Goal: Complete application form

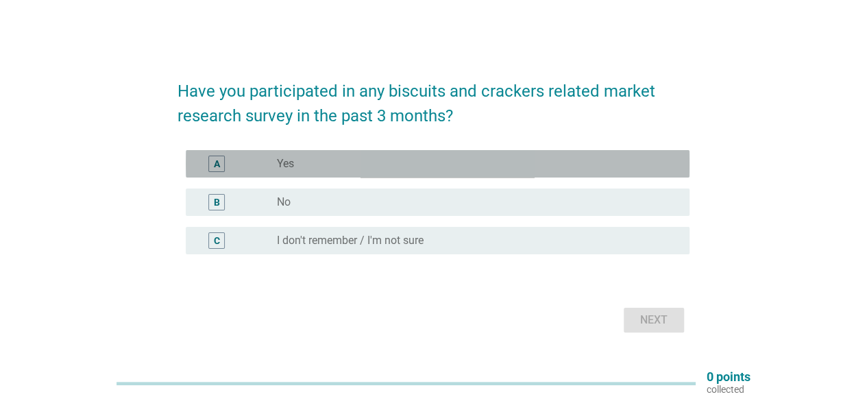
click at [219, 158] on div "A" at bounding box center [217, 163] width 6 height 14
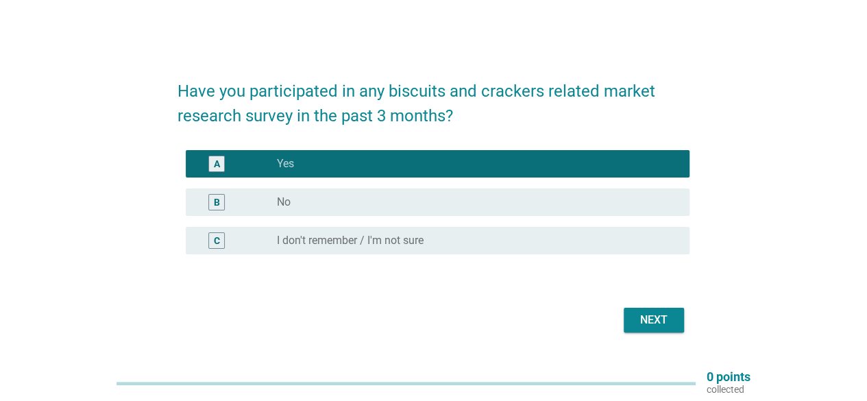
click at [663, 324] on div "Next" at bounding box center [654, 320] width 38 height 16
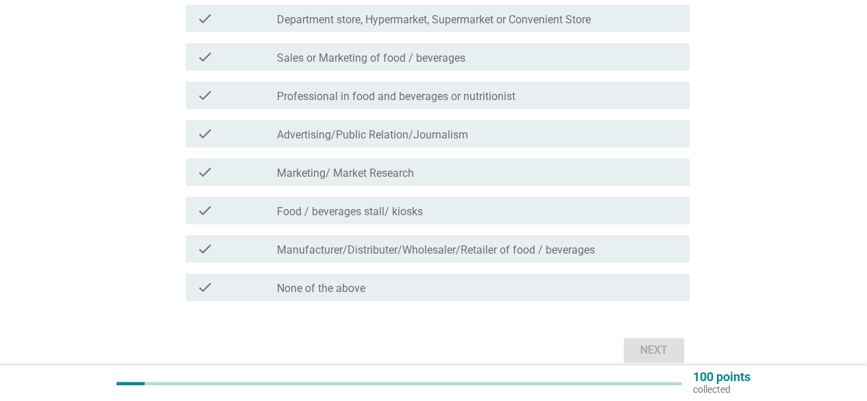
scroll to position [206, 0]
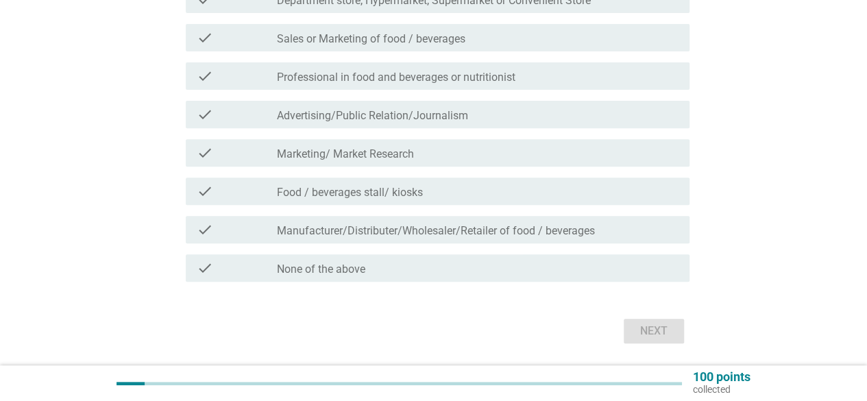
click at [332, 194] on label "Food / beverages stall/ kiosks" at bounding box center [350, 193] width 146 height 14
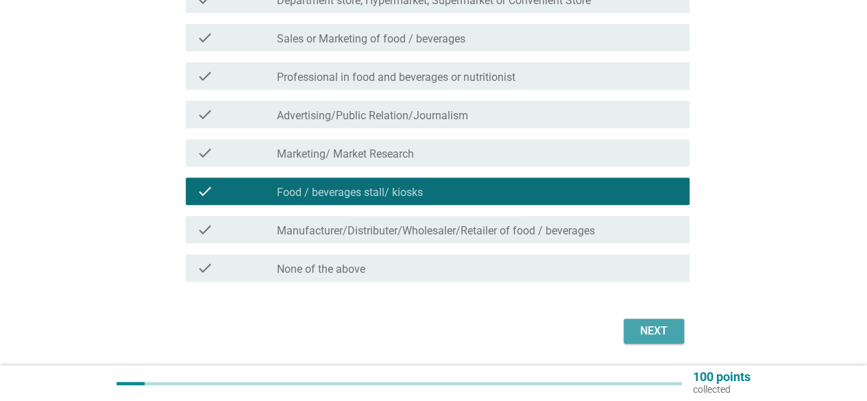
click at [657, 339] on div "Next" at bounding box center [654, 331] width 38 height 16
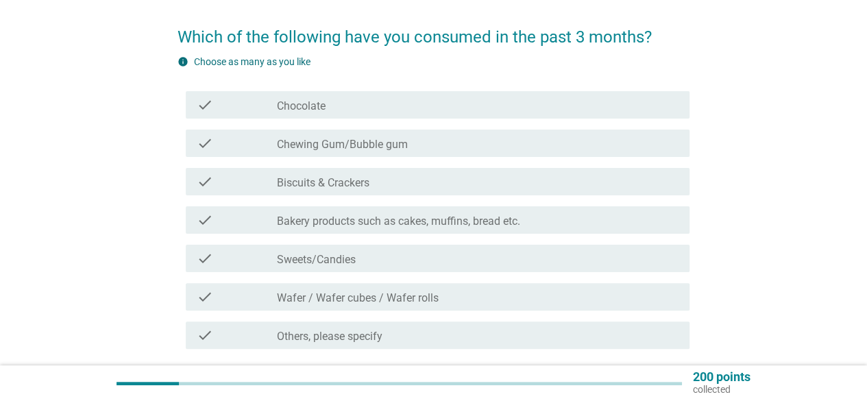
scroll to position [69, 0]
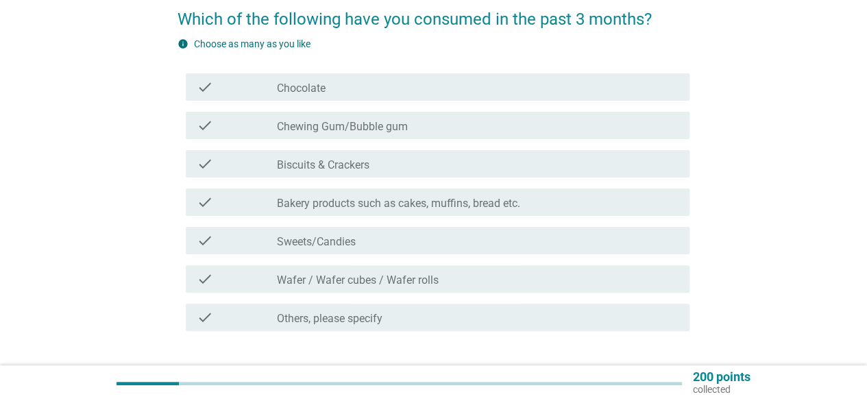
click at [336, 201] on label "Bakery products such as cakes, muffins, bread etc." at bounding box center [398, 204] width 243 height 14
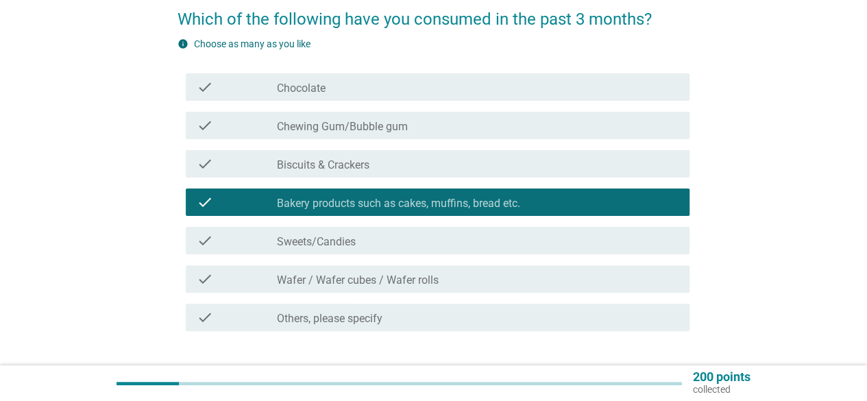
click at [333, 165] on label "Biscuits & Crackers" at bounding box center [323, 165] width 93 height 14
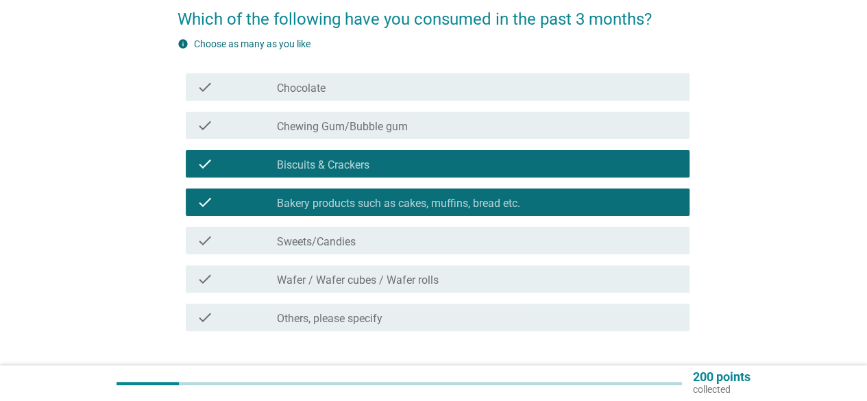
click at [333, 125] on label "Chewing Gum/Bubble gum" at bounding box center [342, 127] width 131 height 14
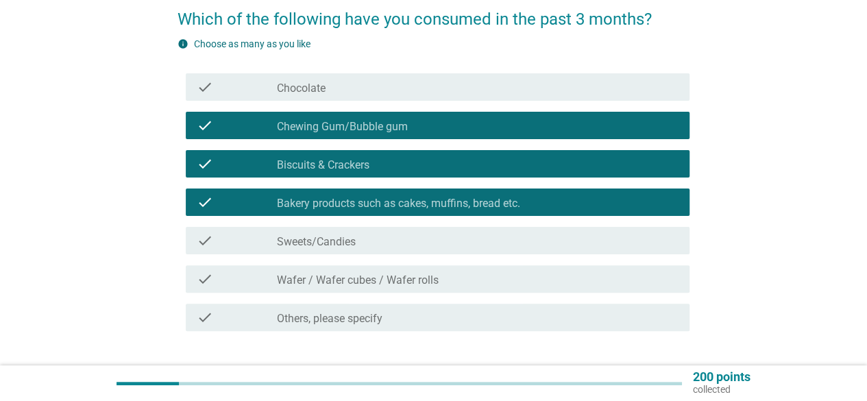
click at [333, 125] on label "Chewing Gum/Bubble gum" at bounding box center [342, 127] width 131 height 14
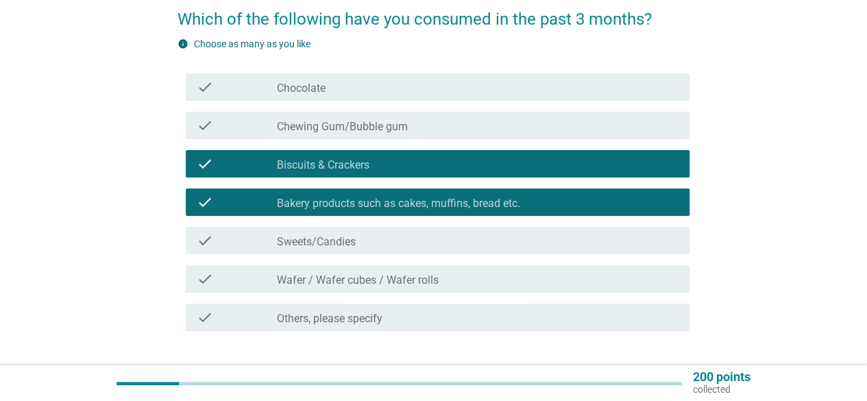
click at [305, 86] on label "Chocolate" at bounding box center [301, 89] width 49 height 14
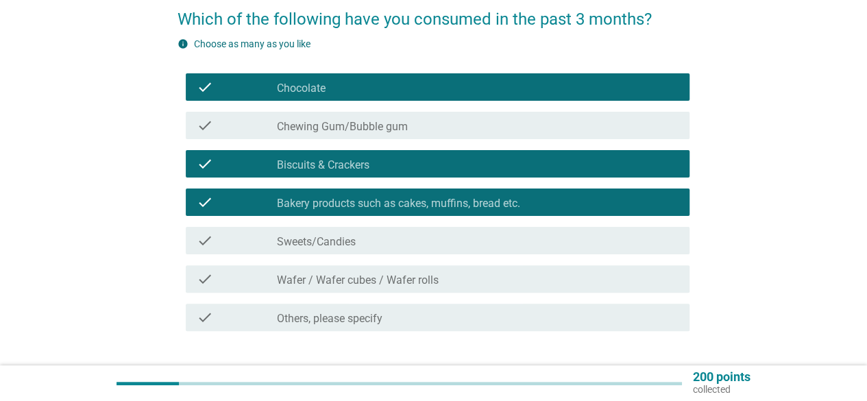
click at [367, 232] on div "check check_box_outline_blank Sweets/Candies" at bounding box center [438, 240] width 504 height 27
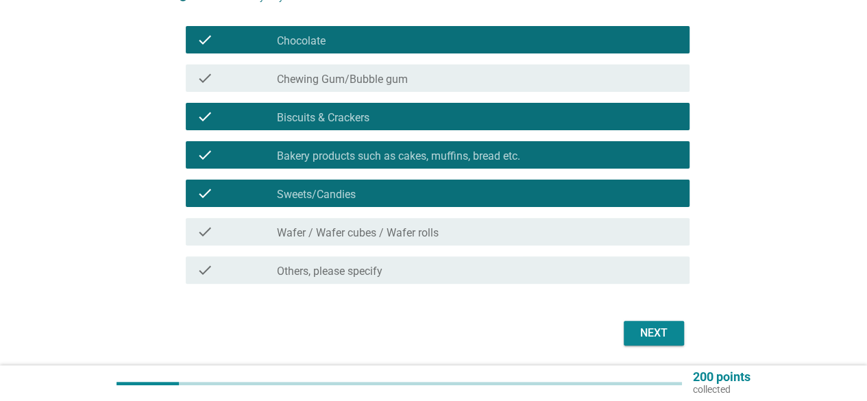
scroll to position [137, 0]
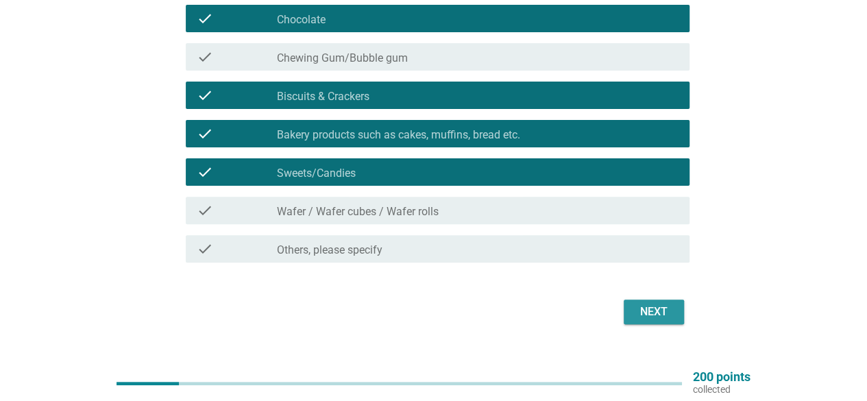
click at [654, 313] on div "Next" at bounding box center [654, 312] width 38 height 16
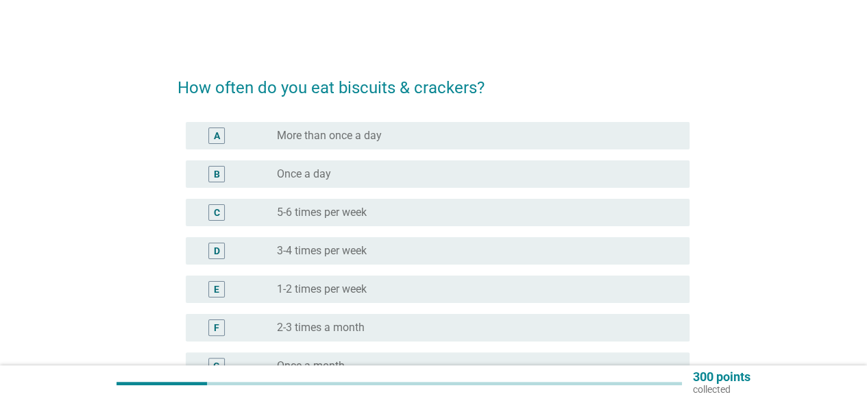
click at [338, 136] on label "More than once a day" at bounding box center [329, 136] width 105 height 14
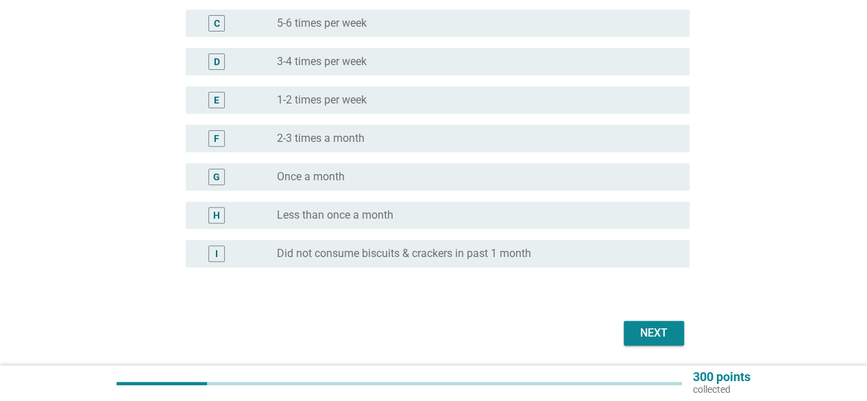
scroll to position [206, 0]
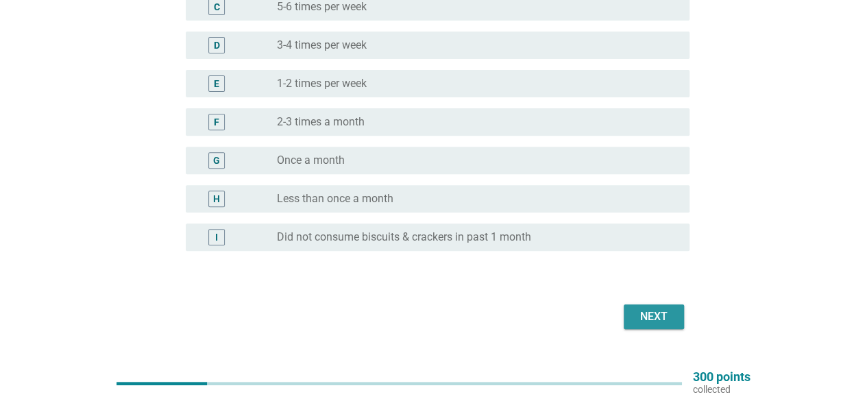
click at [681, 327] on button "Next" at bounding box center [654, 316] width 60 height 25
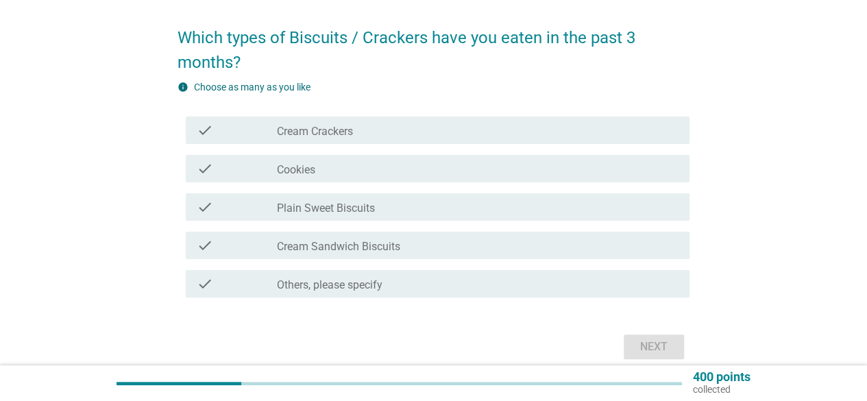
scroll to position [69, 0]
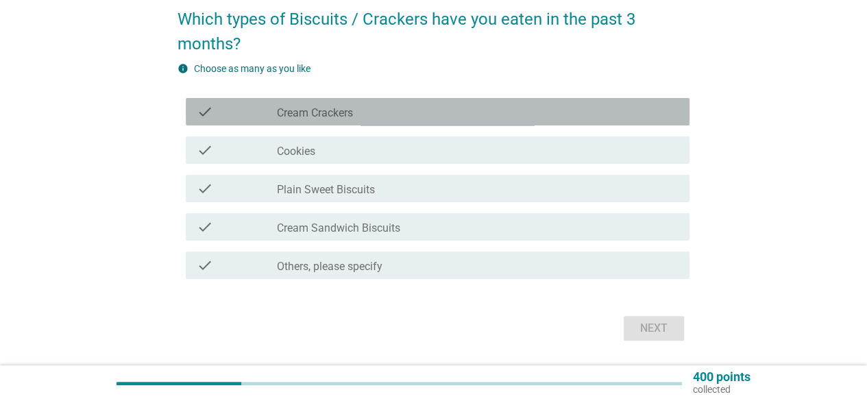
click at [314, 110] on label "Cream Crackers" at bounding box center [315, 113] width 76 height 14
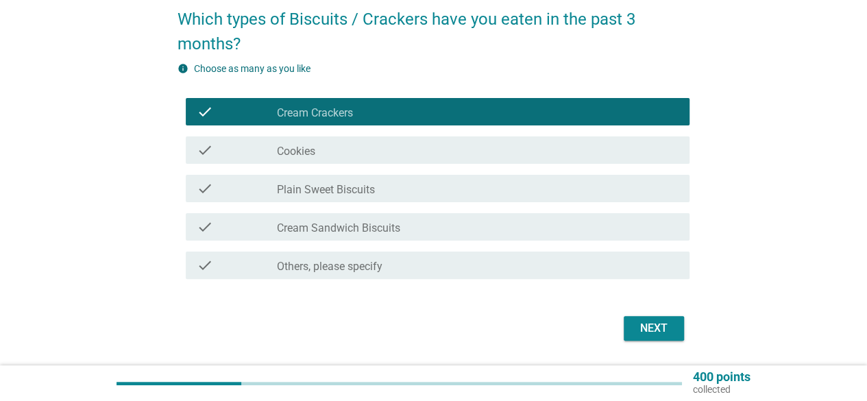
click at [344, 214] on div "check check_box_outline_blank Cream Sandwich Biscuits" at bounding box center [438, 226] width 504 height 27
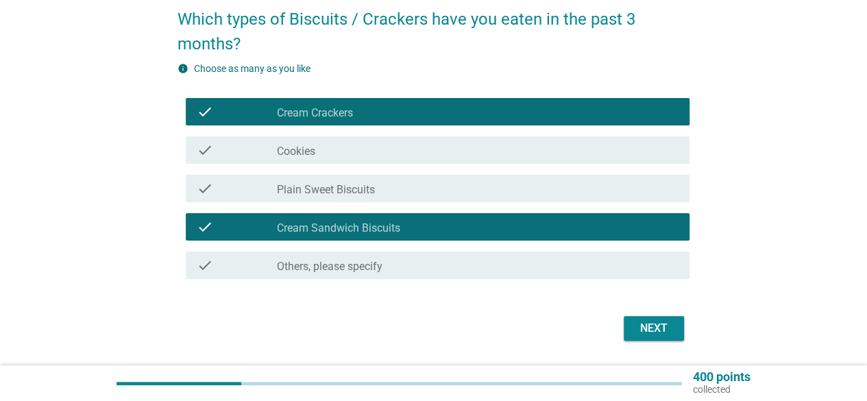
click at [313, 156] on label "Cookies" at bounding box center [296, 152] width 38 height 14
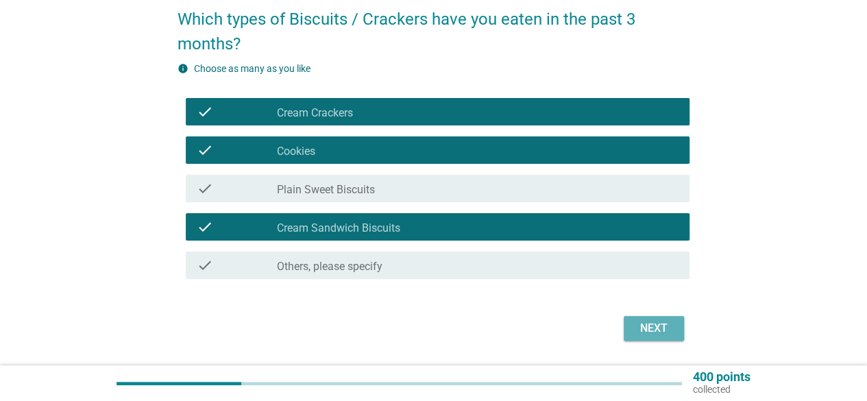
click at [665, 319] on button "Next" at bounding box center [654, 328] width 60 height 25
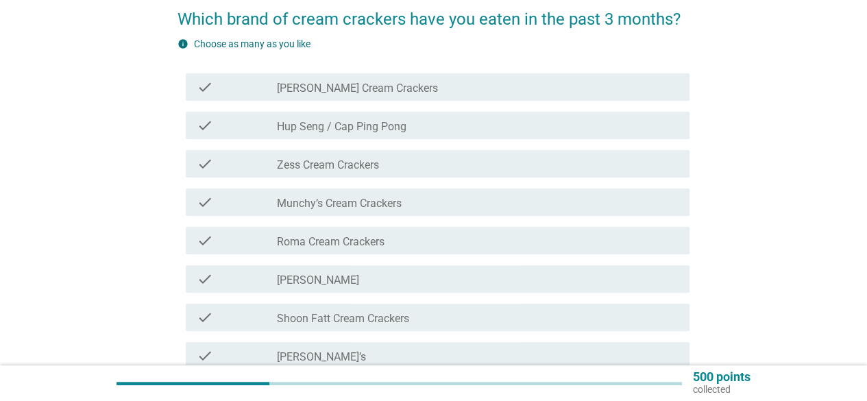
click at [339, 132] on label "Hup Seng / Cap Ping Pong" at bounding box center [342, 127] width 130 height 14
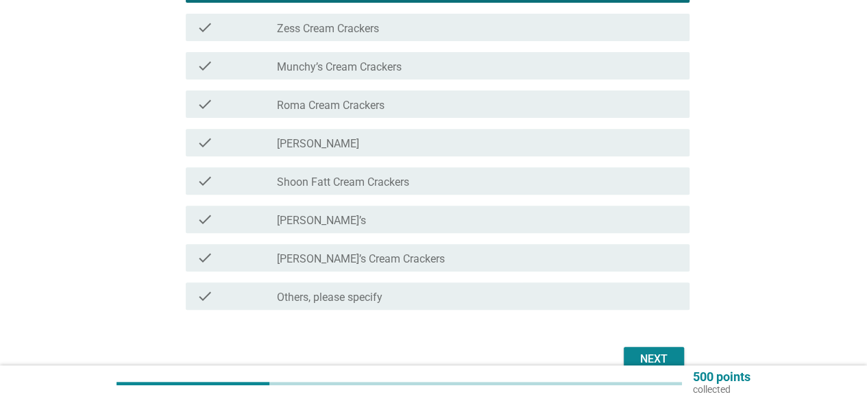
scroll to position [206, 0]
click at [359, 71] on label "Munchy’s Cream Crackers" at bounding box center [339, 67] width 125 height 14
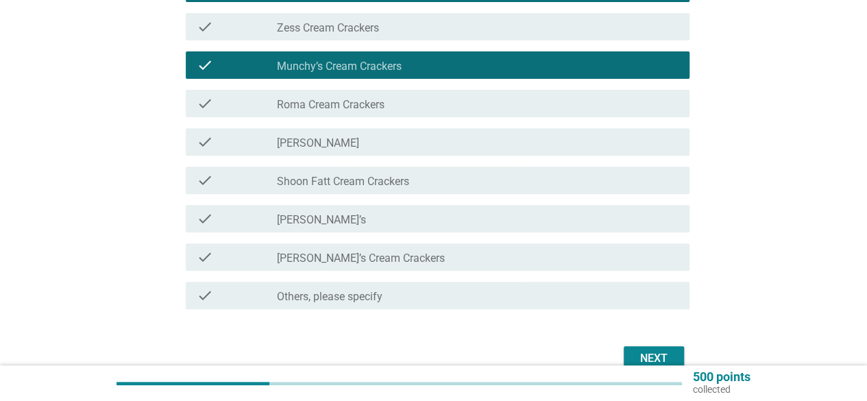
click at [341, 221] on div "check_box_outline_blank [PERSON_NAME]’s" at bounding box center [478, 218] width 402 height 16
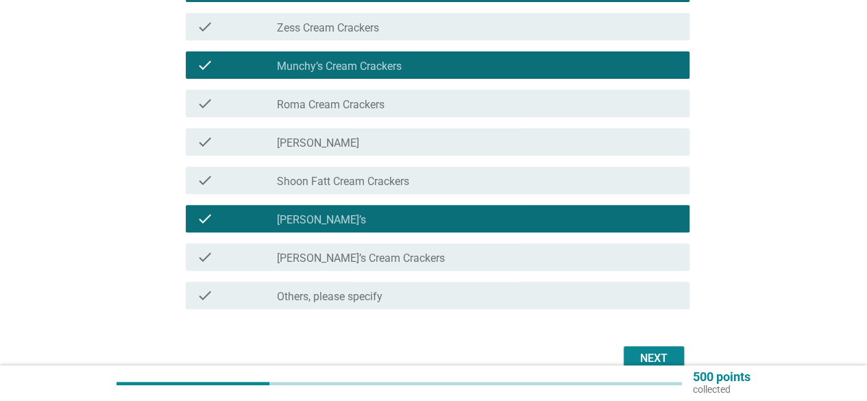
click at [359, 254] on label "[PERSON_NAME]’s Cream Crackers" at bounding box center [361, 259] width 168 height 14
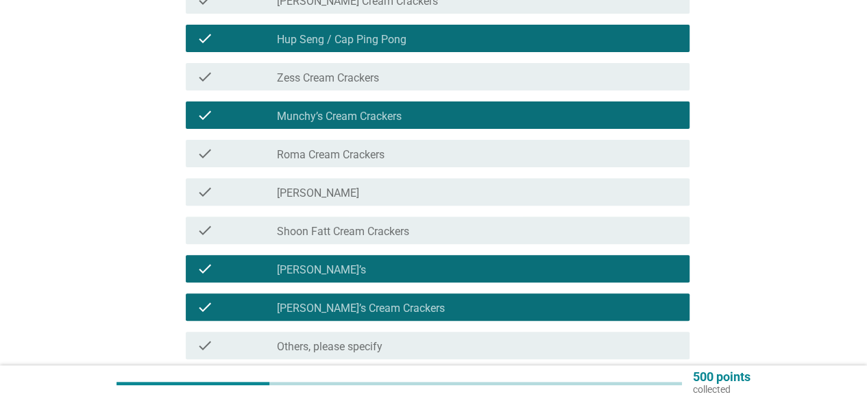
scroll to position [137, 0]
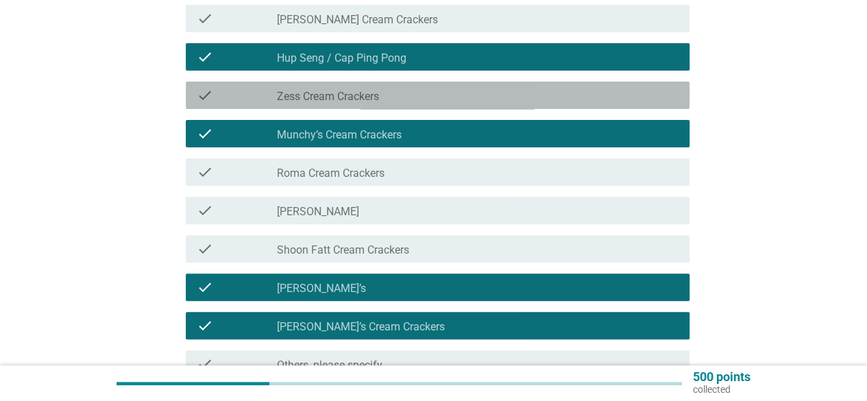
click at [352, 87] on div "check_box_outline_blank Zess Cream Crackers" at bounding box center [478, 95] width 402 height 16
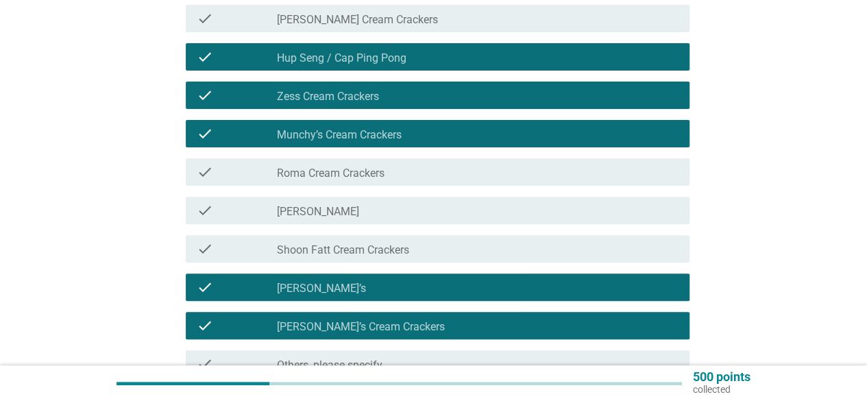
click at [352, 87] on div "check_box_outline_blank Zess Cream Crackers" at bounding box center [478, 95] width 402 height 16
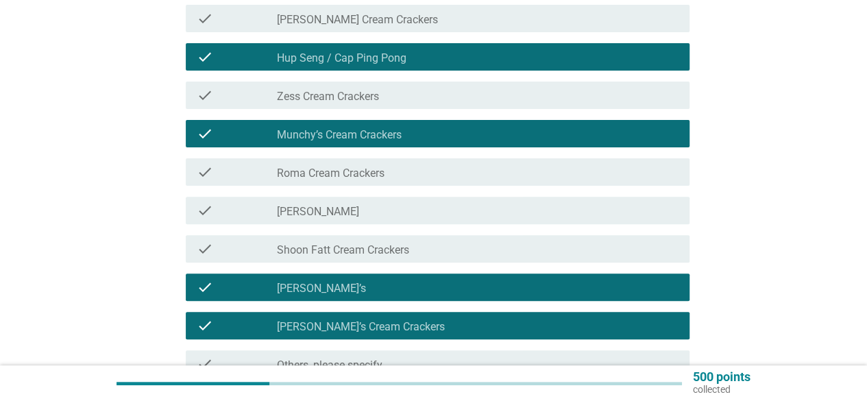
click at [370, 14] on label "[PERSON_NAME] Cream Crackers" at bounding box center [357, 20] width 161 height 14
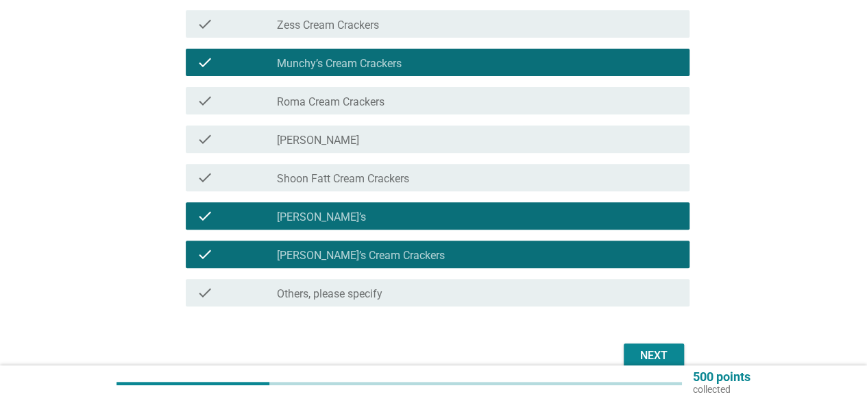
scroll to position [274, 0]
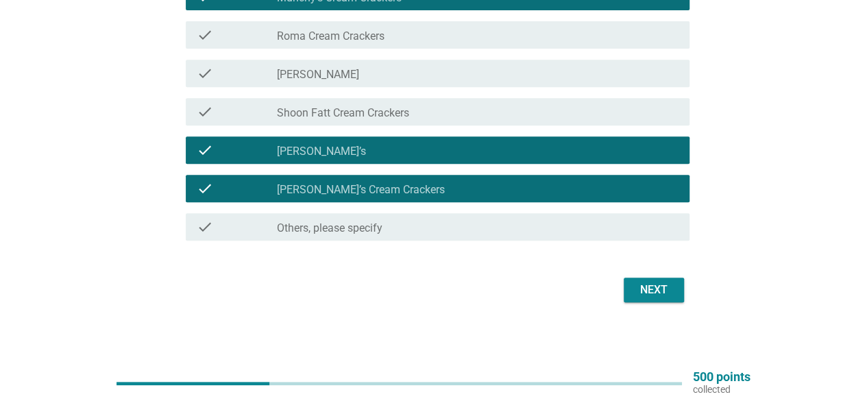
click at [662, 296] on div "Next" at bounding box center [654, 290] width 38 height 16
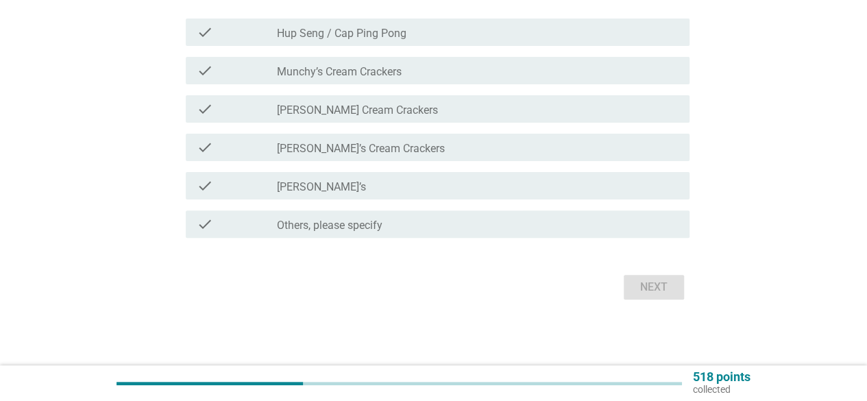
scroll to position [0, 0]
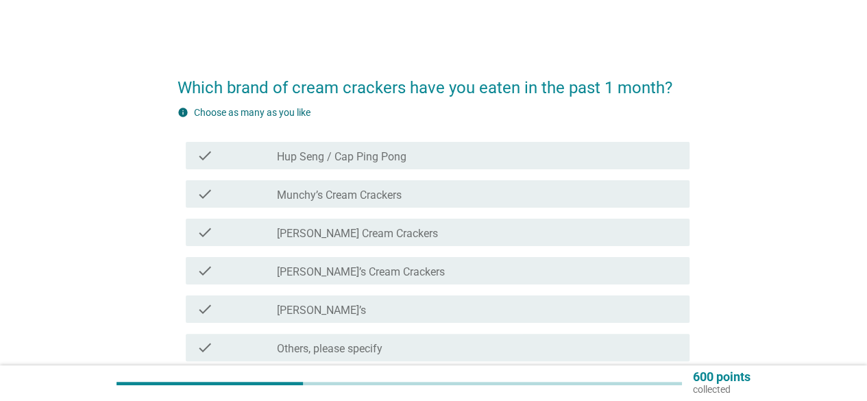
click at [386, 152] on label "Hup Seng / Cap Ping Pong" at bounding box center [342, 157] width 130 height 14
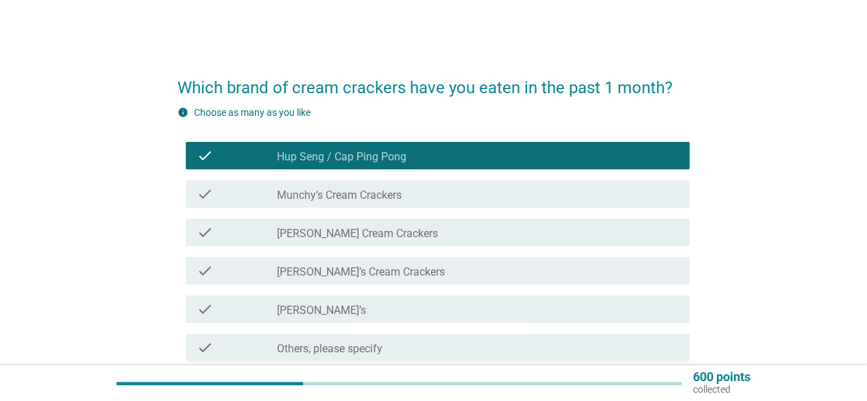
click at [403, 194] on div "check_box_outline_blank Munchy’s Cream Crackers" at bounding box center [478, 194] width 402 height 16
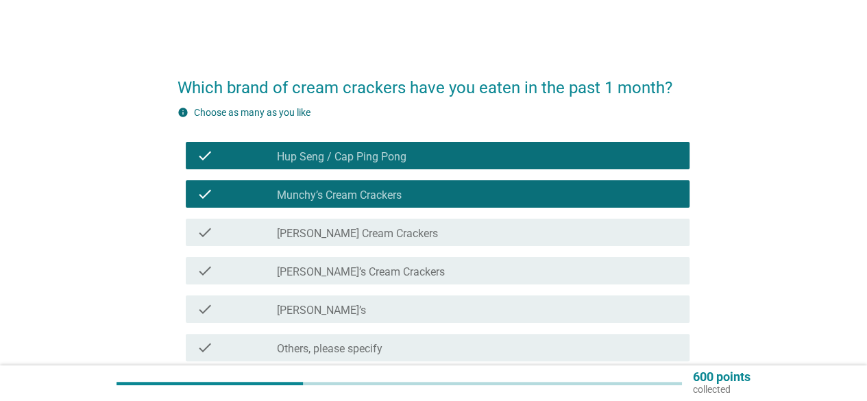
click at [400, 235] on div "check_box_outline_blank [PERSON_NAME] Cream Crackers" at bounding box center [478, 232] width 402 height 16
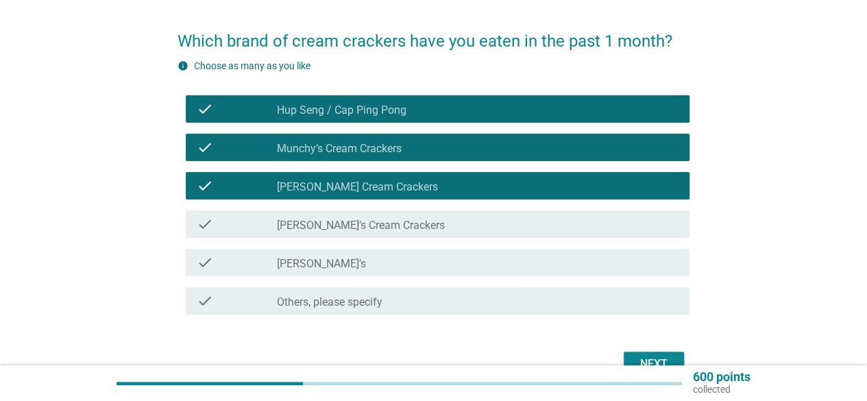
scroll to position [69, 0]
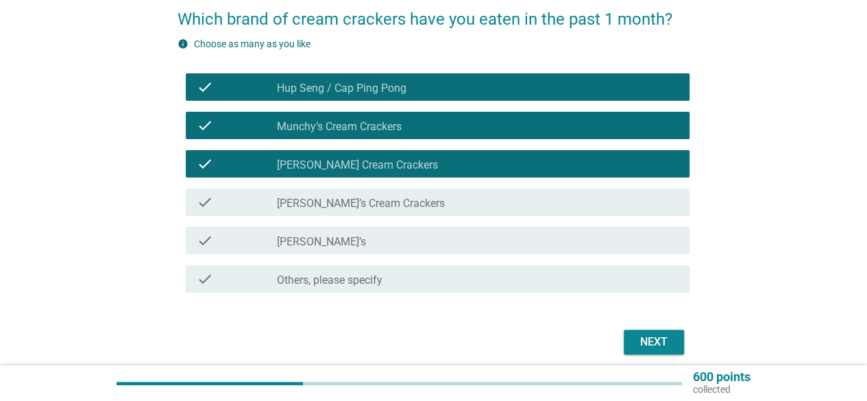
click at [396, 205] on div "check_box_outline_blank [PERSON_NAME]’s Cream Crackers" at bounding box center [478, 202] width 402 height 16
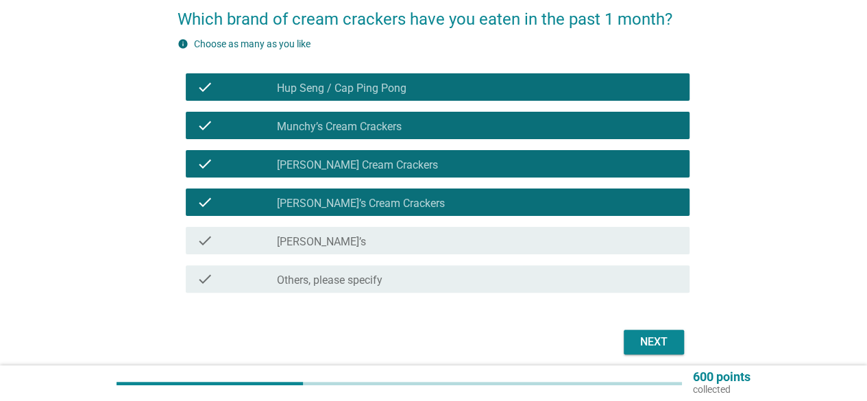
click at [364, 246] on div "check_box_outline_blank [PERSON_NAME]’s" at bounding box center [478, 240] width 402 height 16
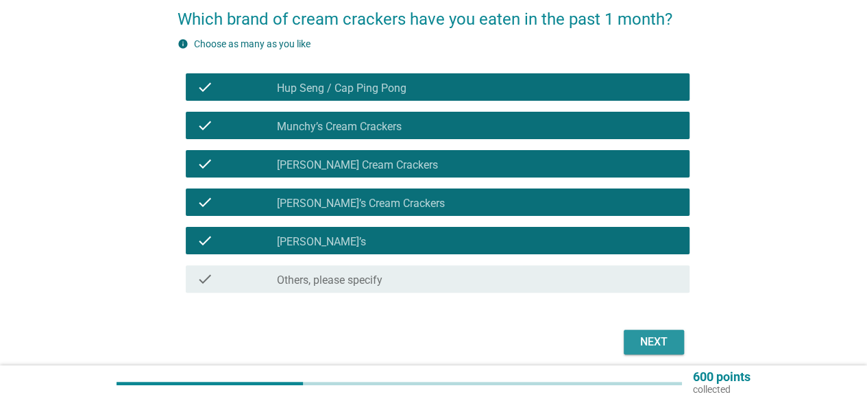
click at [645, 346] on div "Next" at bounding box center [654, 342] width 38 height 16
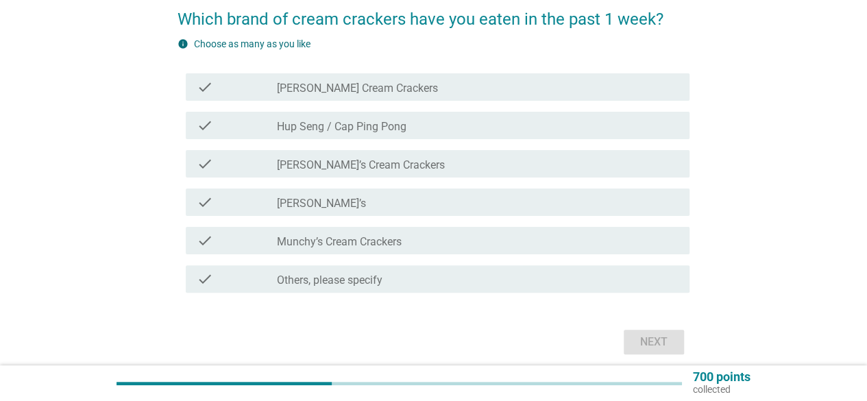
click at [350, 84] on label "[PERSON_NAME] Cream Crackers" at bounding box center [357, 89] width 161 height 14
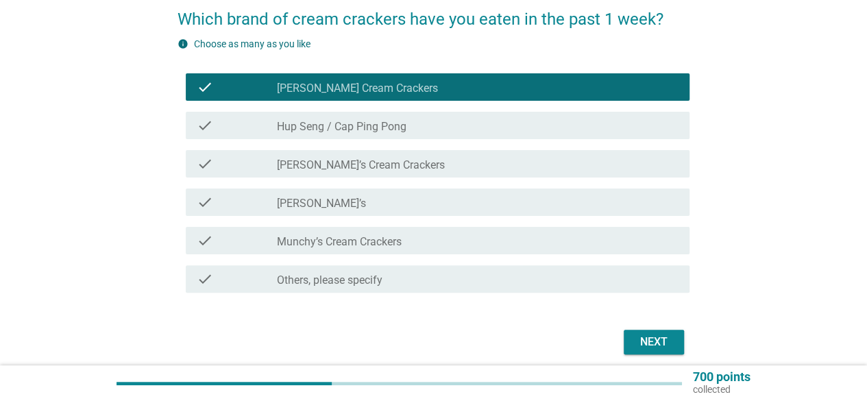
click at [399, 134] on div "check check_box Hup Seng / Cap Ping Pong" at bounding box center [438, 125] width 504 height 27
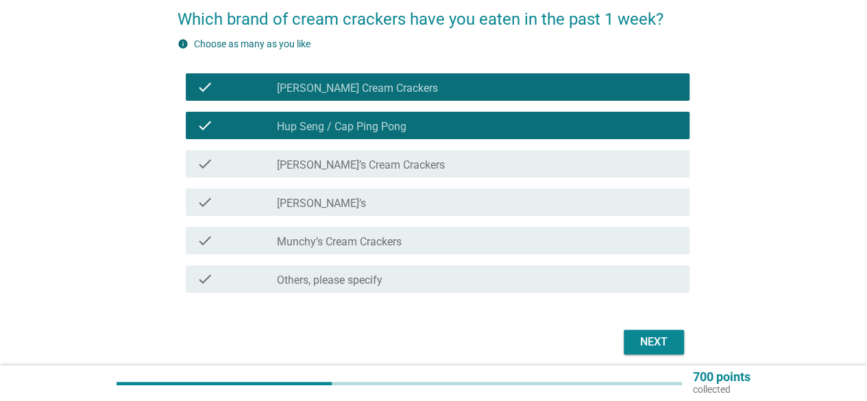
click at [377, 160] on label "[PERSON_NAME]’s Cream Crackers" at bounding box center [361, 165] width 168 height 14
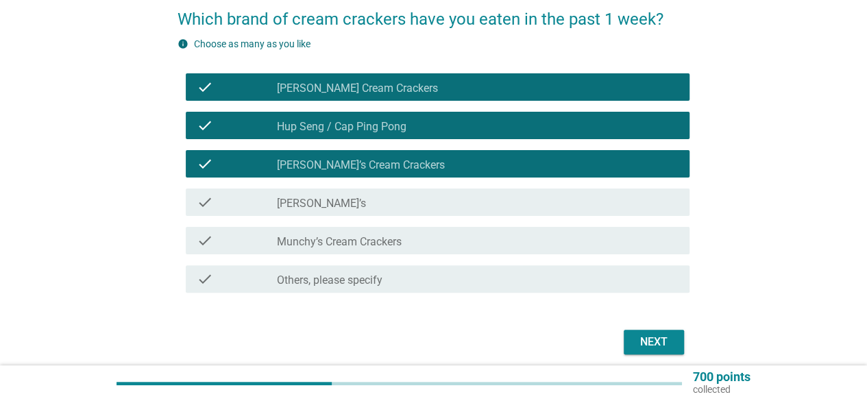
click at [344, 201] on div "check_box [PERSON_NAME]’s" at bounding box center [478, 202] width 402 height 16
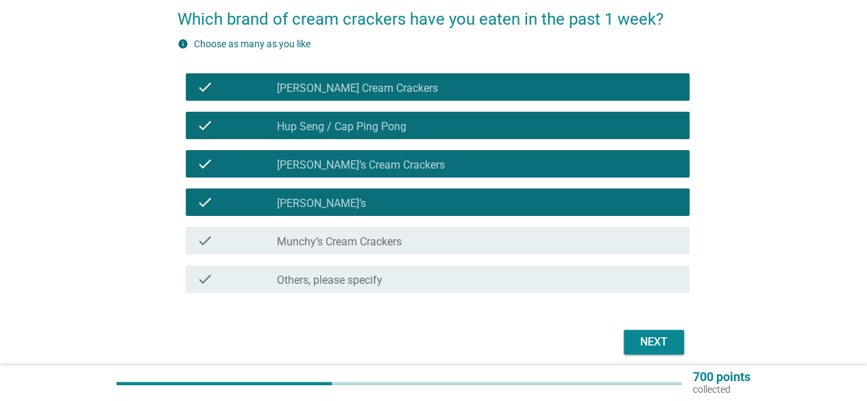
click at [351, 243] on label "Munchy’s Cream Crackers" at bounding box center [339, 242] width 125 height 14
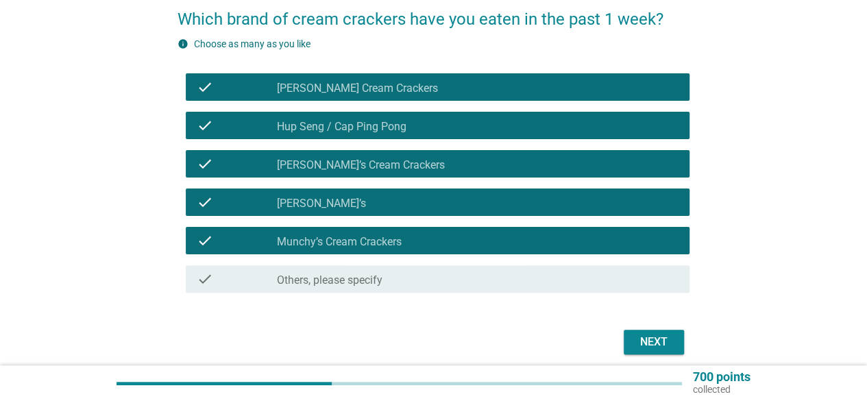
click at [662, 344] on div "Next" at bounding box center [654, 342] width 38 height 16
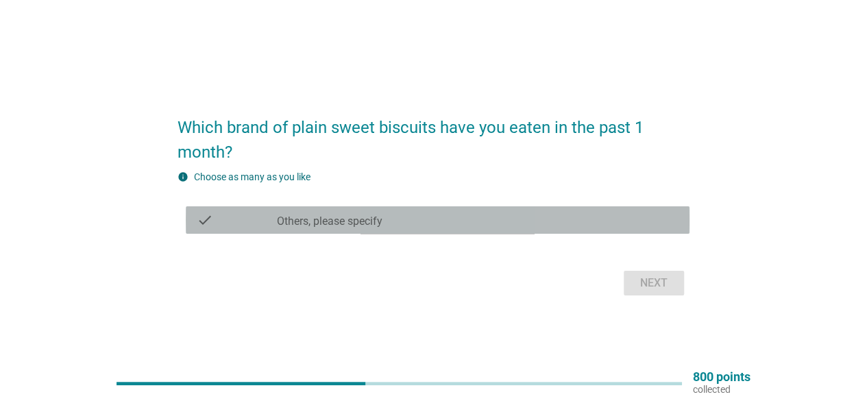
click at [291, 215] on label "Others, please specify" at bounding box center [330, 222] width 106 height 14
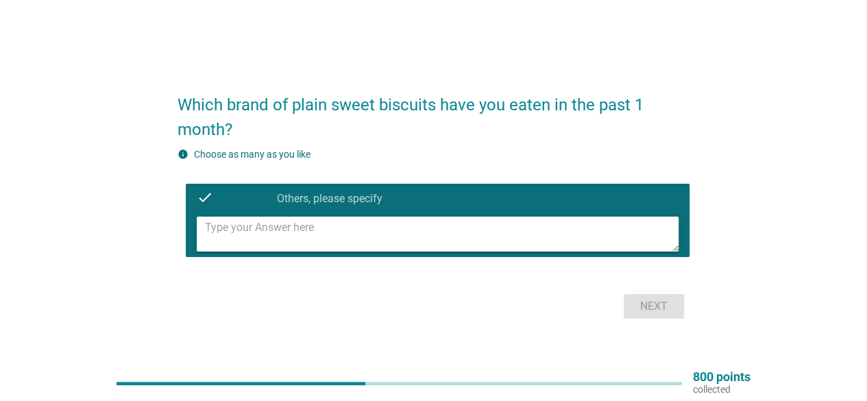
click at [276, 228] on textarea at bounding box center [442, 234] width 474 height 35
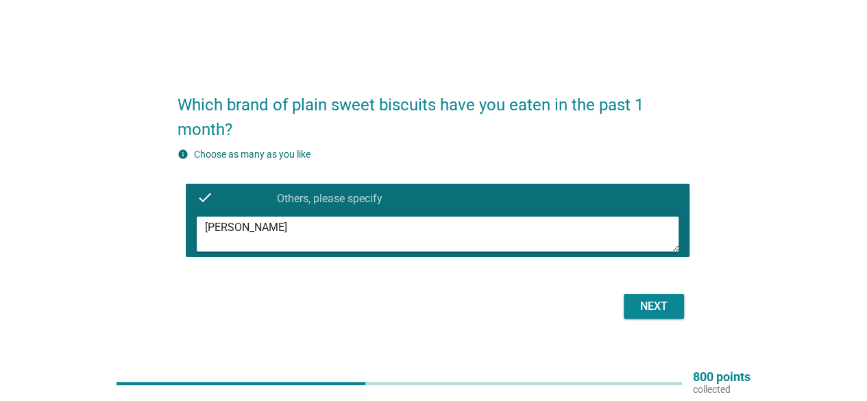
type textarea "[PERSON_NAME]"
click at [629, 303] on button "Next" at bounding box center [654, 306] width 60 height 25
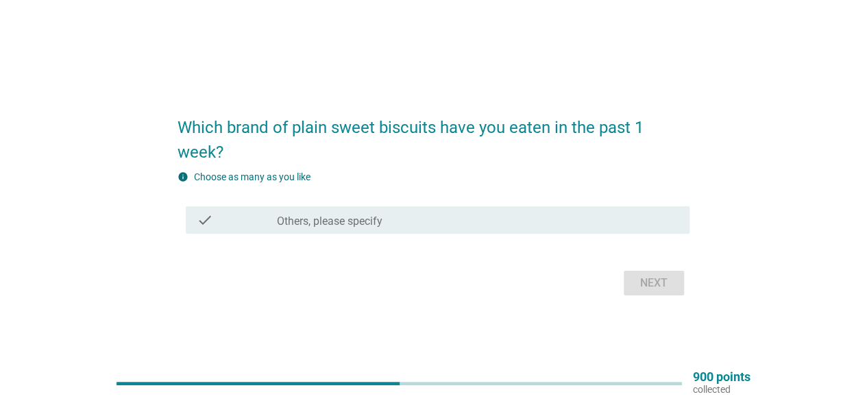
click at [367, 213] on div "check_box_outline_blank Others, please specify" at bounding box center [478, 220] width 402 height 16
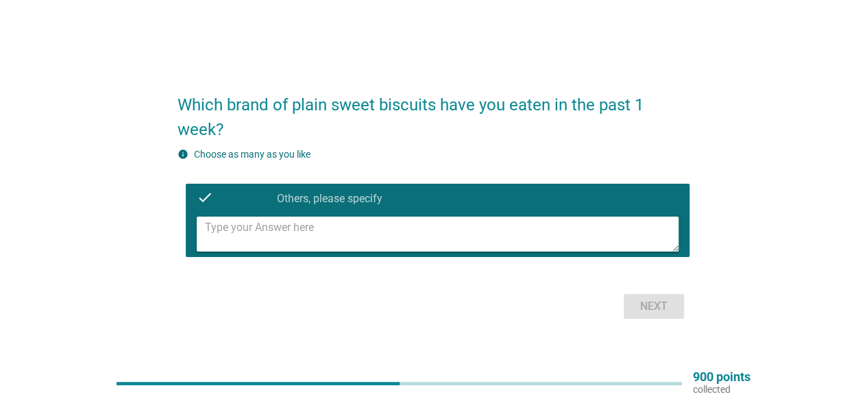
click at [363, 227] on textarea at bounding box center [442, 234] width 474 height 35
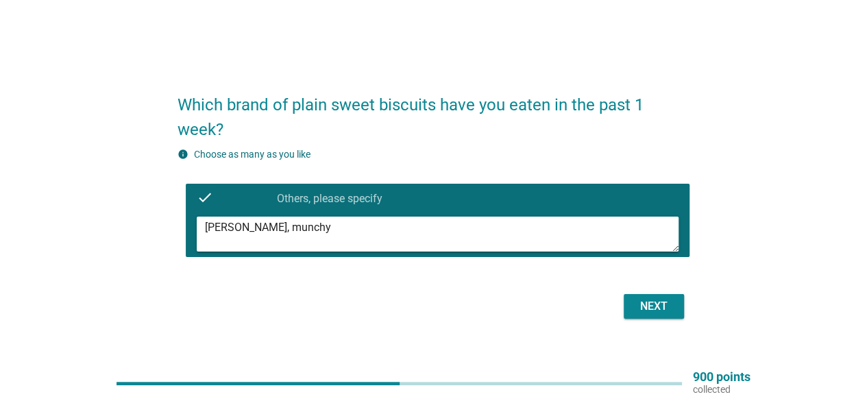
type textarea "[PERSON_NAME], munchy"
click at [639, 293] on div "Next" at bounding box center [434, 306] width 512 height 33
click at [643, 300] on div "Next" at bounding box center [654, 306] width 38 height 16
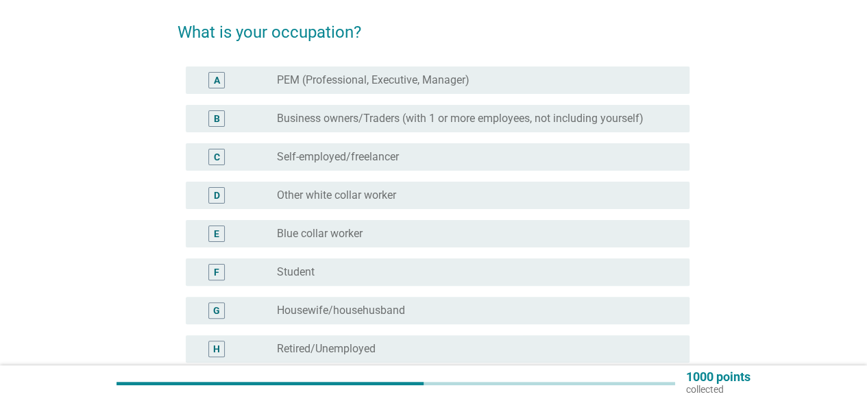
scroll to position [69, 0]
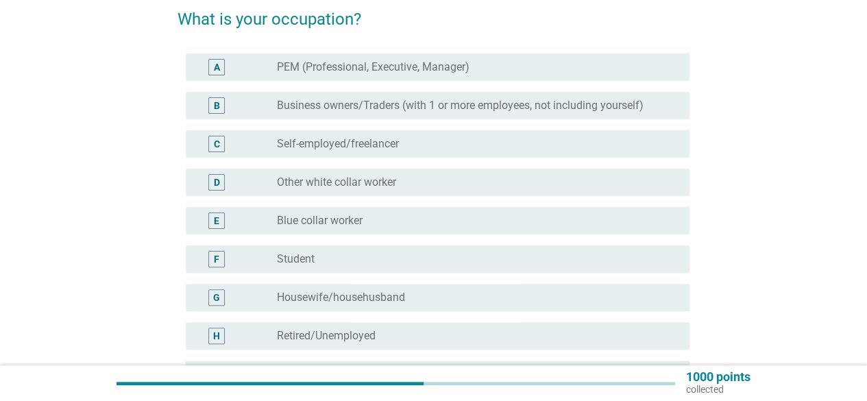
click at [331, 219] on label "Blue collar worker" at bounding box center [320, 221] width 86 height 14
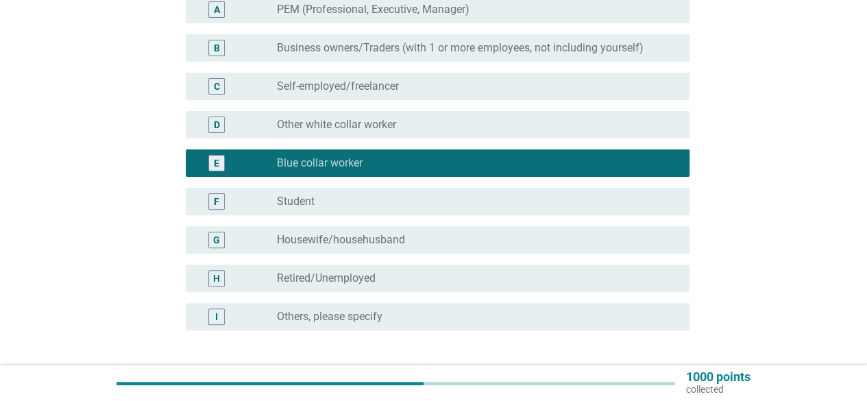
scroll to position [206, 0]
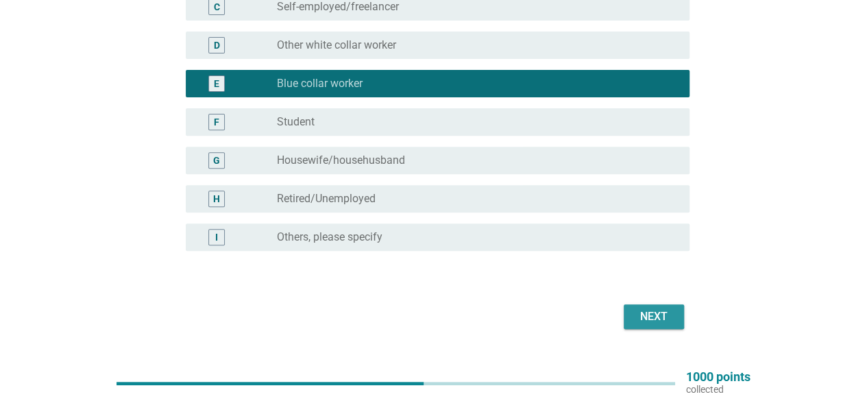
click at [652, 315] on div "Next" at bounding box center [654, 317] width 38 height 16
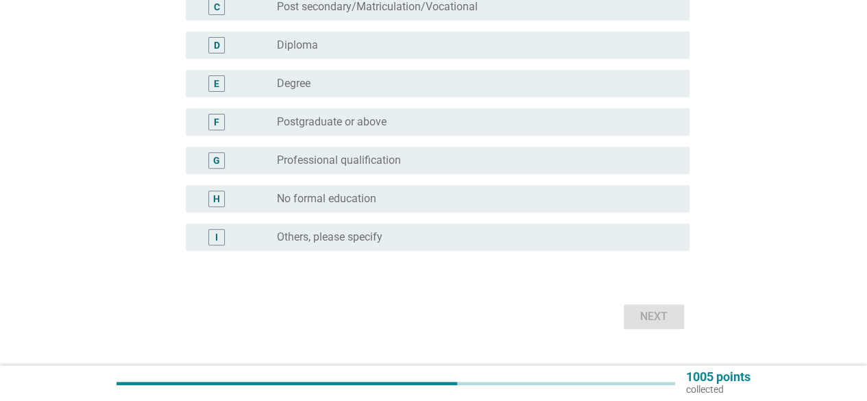
scroll to position [0, 0]
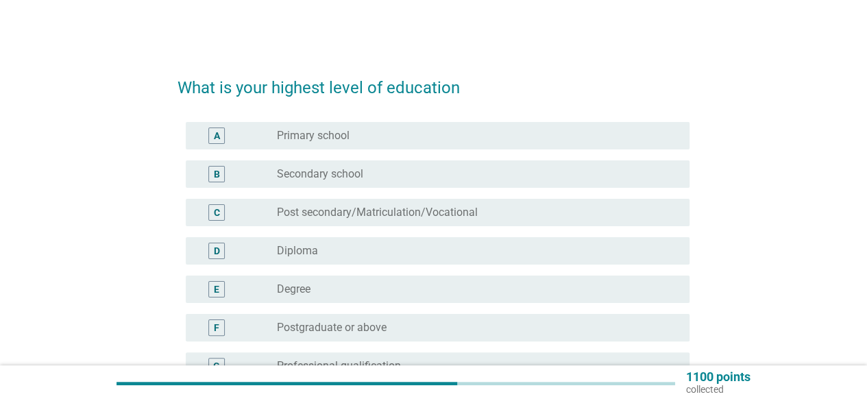
click at [340, 246] on div "radio_button_unchecked Diploma" at bounding box center [472, 251] width 391 height 14
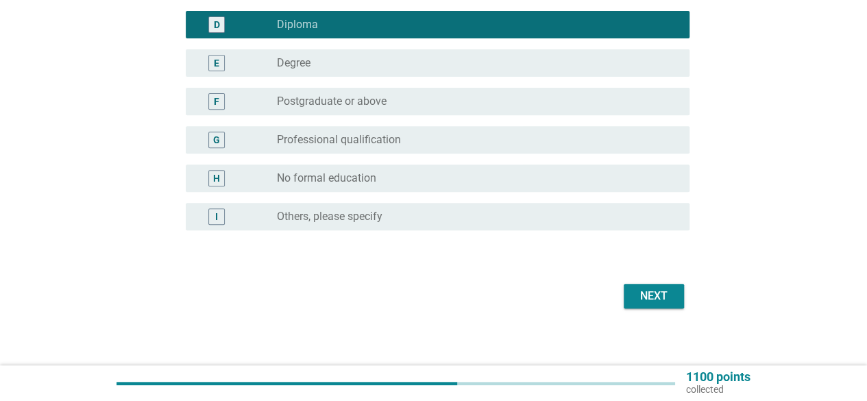
scroll to position [234, 0]
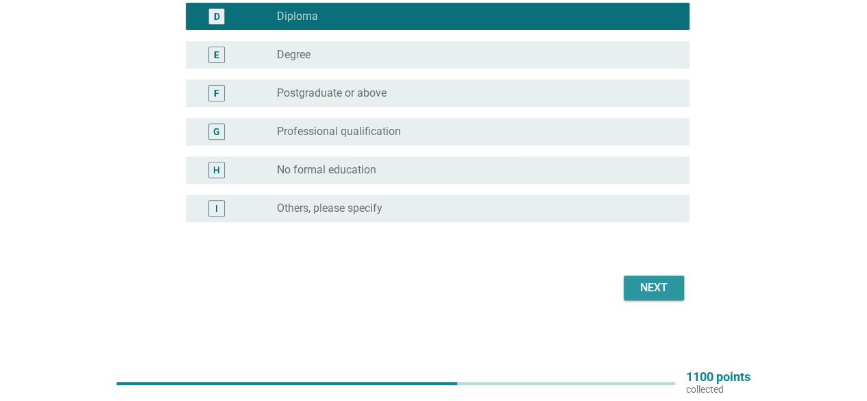
click at [682, 285] on button "Next" at bounding box center [654, 288] width 60 height 25
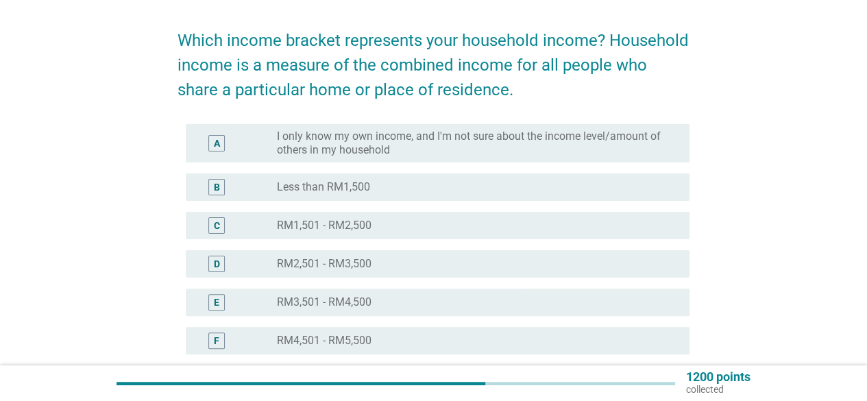
scroll to position [69, 0]
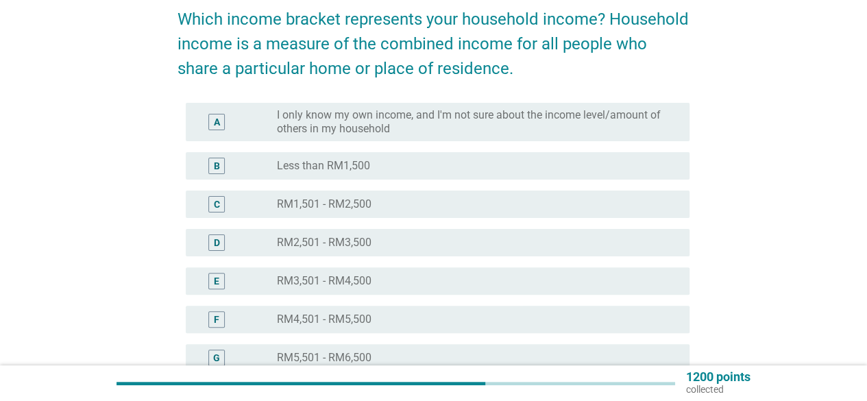
click at [352, 280] on label "RM3,501 - RM4,500" at bounding box center [324, 281] width 95 height 14
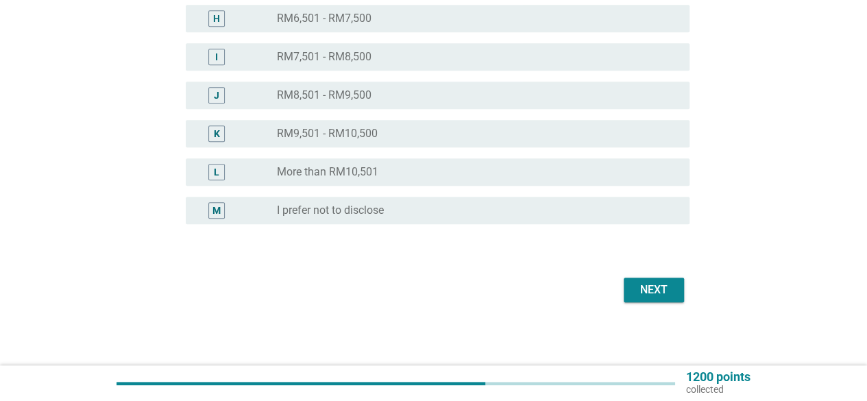
scroll to position [448, 0]
click at [644, 293] on div "Next" at bounding box center [654, 288] width 38 height 16
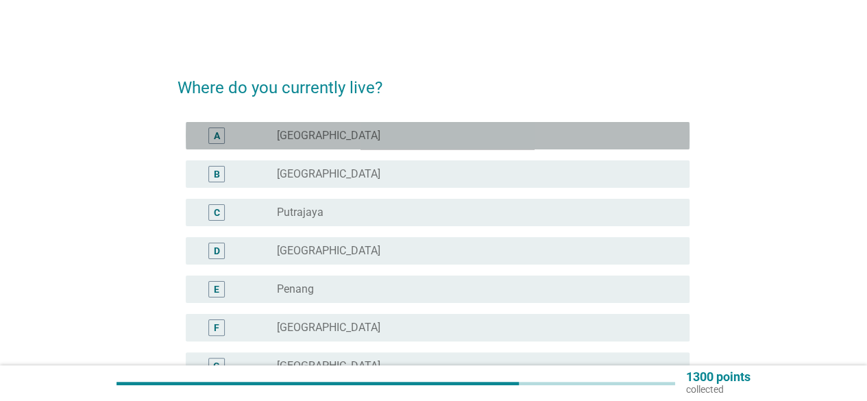
click at [341, 135] on label "[GEOGRAPHIC_DATA]" at bounding box center [329, 136] width 104 height 14
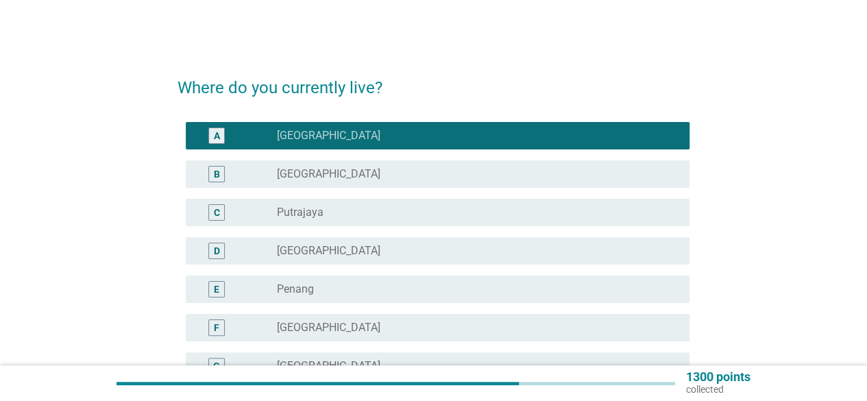
click at [325, 177] on div "radio_button_unchecked [GEOGRAPHIC_DATA]" at bounding box center [472, 174] width 391 height 14
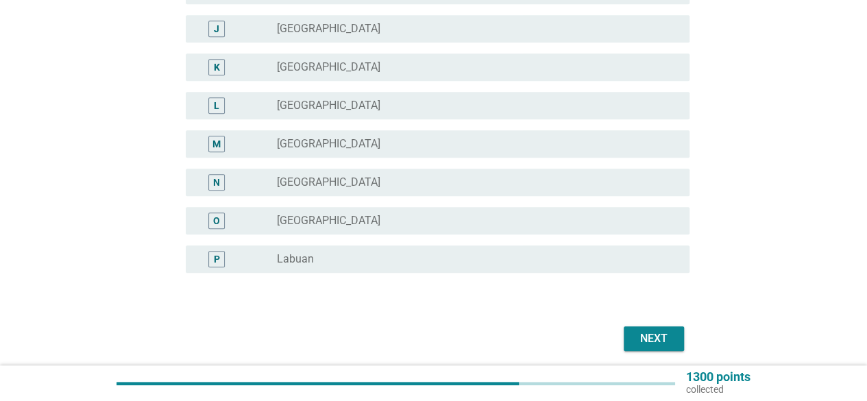
scroll to position [503, 0]
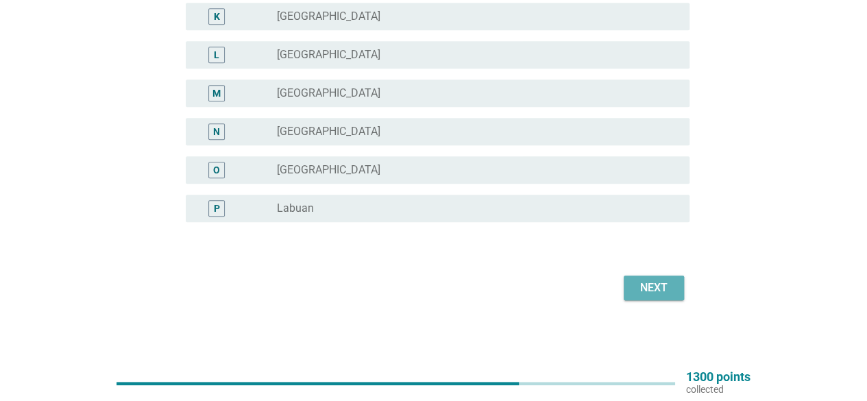
click at [673, 287] on button "Next" at bounding box center [654, 288] width 60 height 25
